Goal: Information Seeking & Learning: Learn about a topic

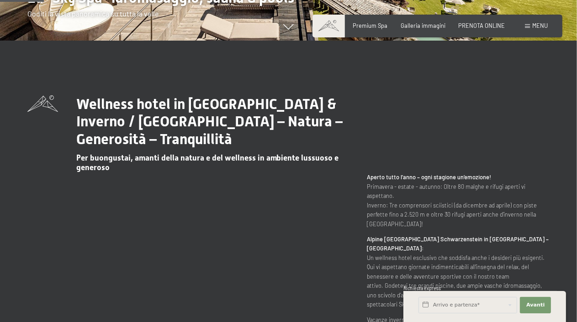
scroll to position [183, 0]
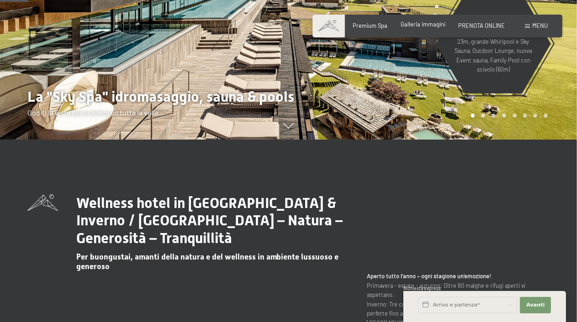
click at [417, 26] on span "Galleria immagini" at bounding box center [423, 24] width 45 height 7
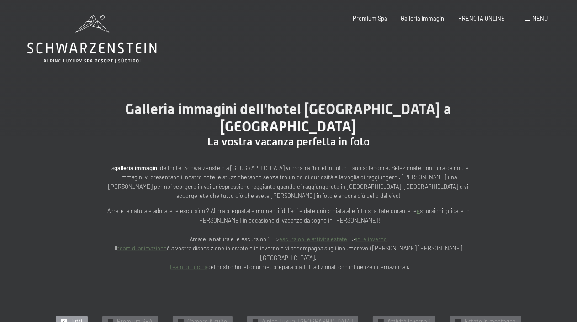
click at [533, 21] on span "Menu" at bounding box center [540, 18] width 16 height 7
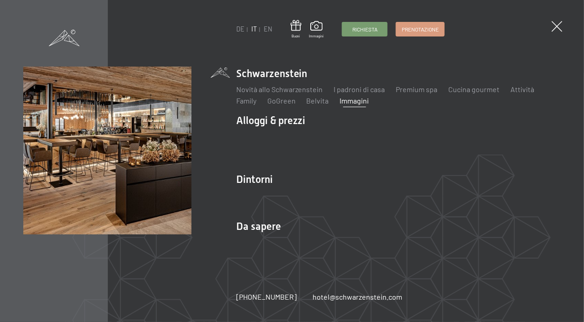
click at [549, 26] on div "DE IT EN Buoni Immagini Richiesta Prenotazione DE IT EN Schwarzenstein Novità a…" at bounding box center [292, 161] width 584 height 322
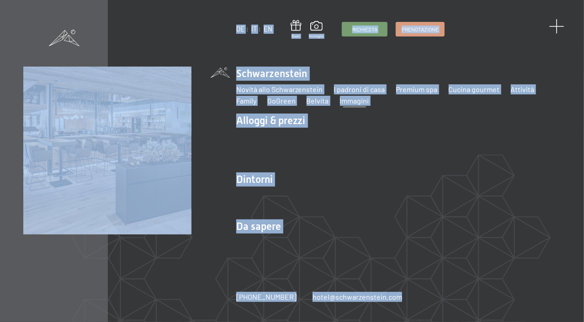
click at [552, 26] on div "DE IT EN Buoni Immagini Richiesta Prenotazione DE IT EN Schwarzenstein Novità a…" at bounding box center [292, 161] width 584 height 322
click at [551, 26] on span at bounding box center [556, 26] width 15 height 15
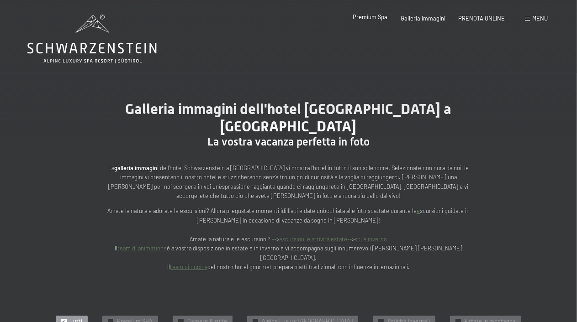
click at [375, 20] on span "Premium Spa" at bounding box center [370, 16] width 35 height 7
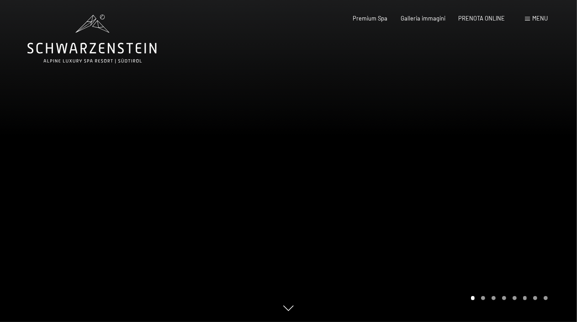
click at [527, 19] on span at bounding box center [527, 19] width 5 height 4
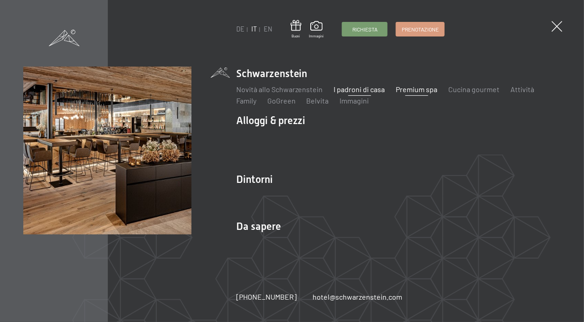
click at [364, 91] on link "I padroni di casa" at bounding box center [359, 89] width 51 height 9
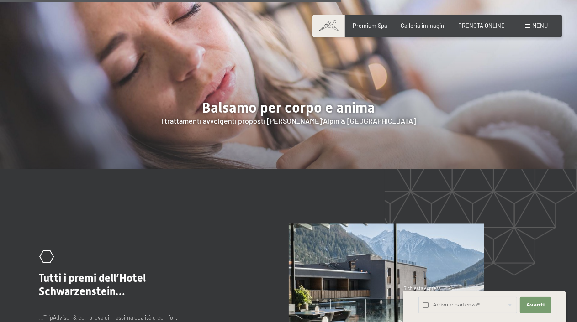
scroll to position [1462, 0]
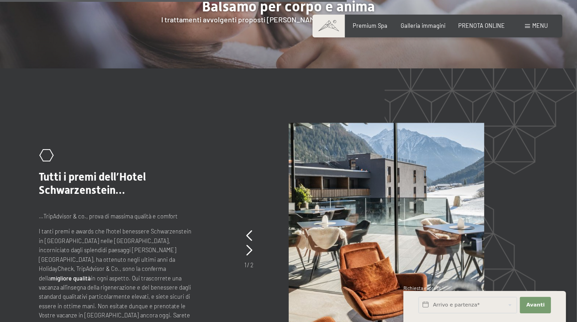
click at [525, 24] on div "Menu" at bounding box center [536, 26] width 23 height 8
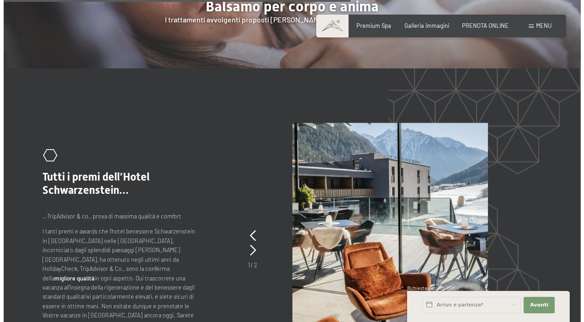
scroll to position [1464, 0]
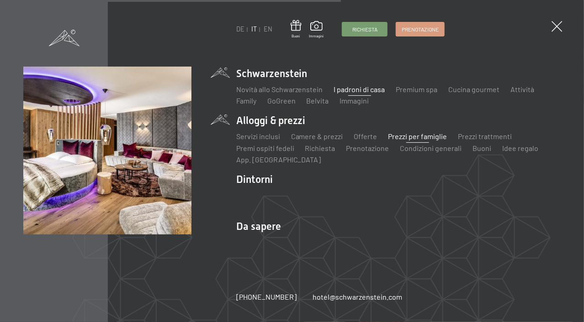
click at [413, 139] on link "Prezzi per famiglie" at bounding box center [417, 136] width 59 height 9
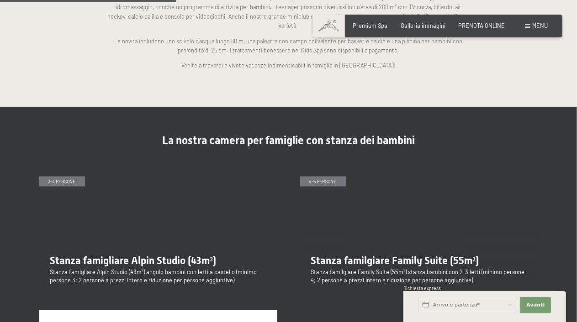
scroll to position [959, 0]
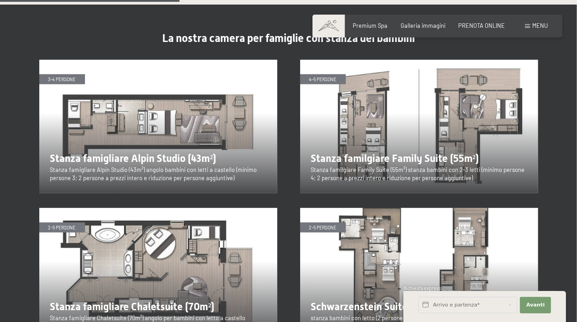
click at [179, 119] on img at bounding box center [158, 127] width 238 height 134
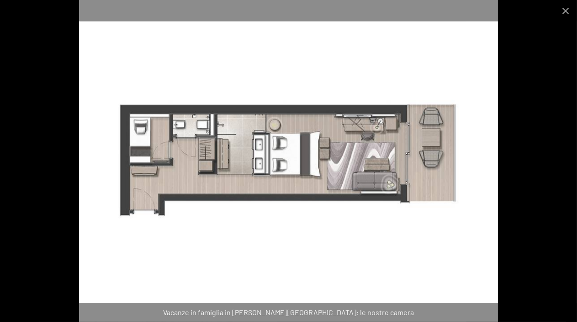
scroll to position [1005, 0]
click at [566, 13] on button "Close gallery" at bounding box center [565, 10] width 23 height 21
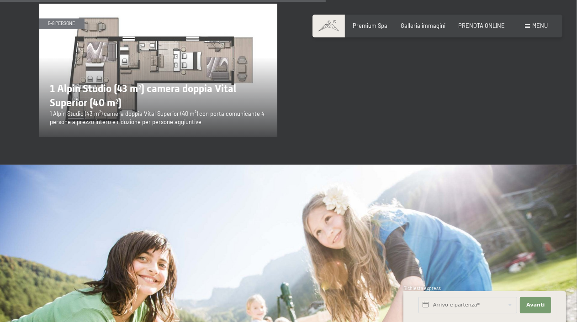
scroll to position [1781, 0]
